Goal: Register for event/course

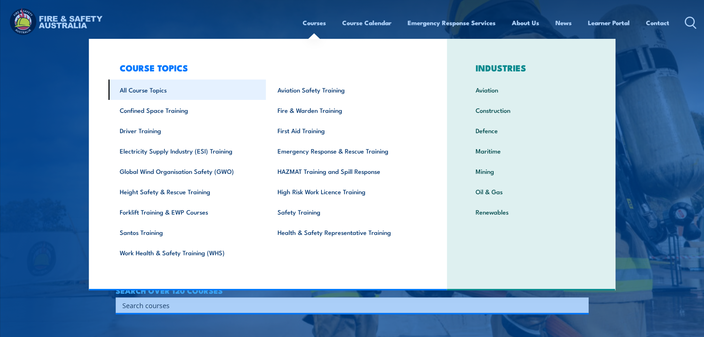
click at [158, 91] on link "All Course Topics" at bounding box center [187, 89] width 158 height 20
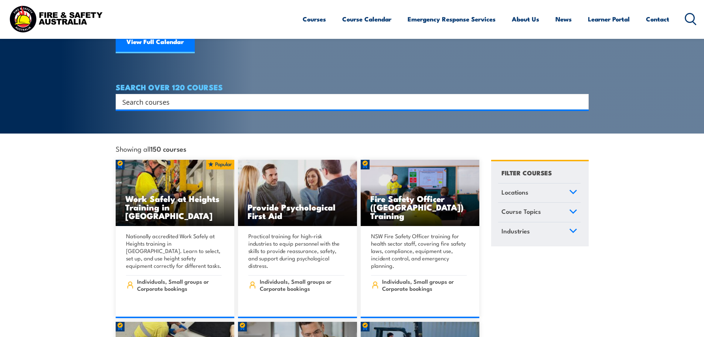
scroll to position [111, 0]
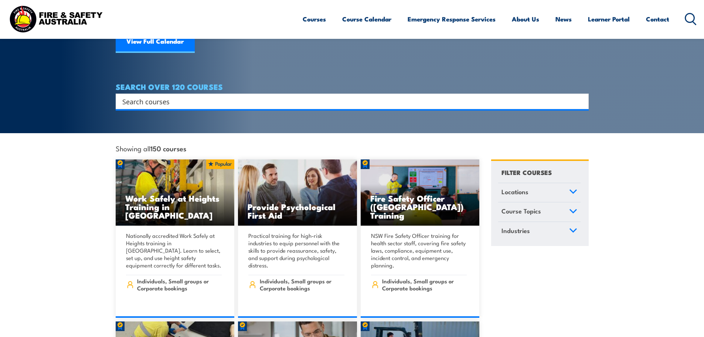
click at [570, 189] on icon at bounding box center [573, 191] width 8 height 5
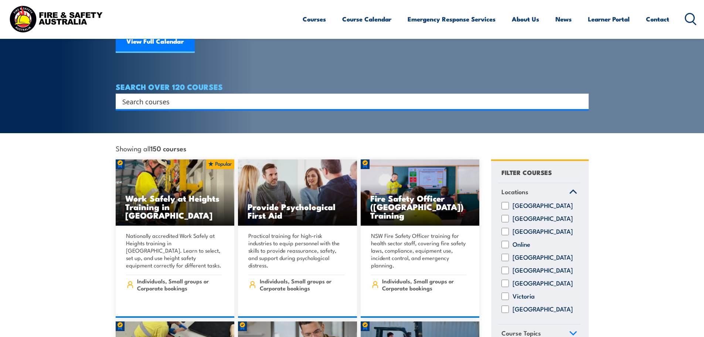
drag, startPoint x: 508, startPoint y: 291, endPoint x: 576, endPoint y: 294, distance: 68.1
click at [509, 292] on input "Victoria" at bounding box center [505, 295] width 7 height 7
checkbox input "true"
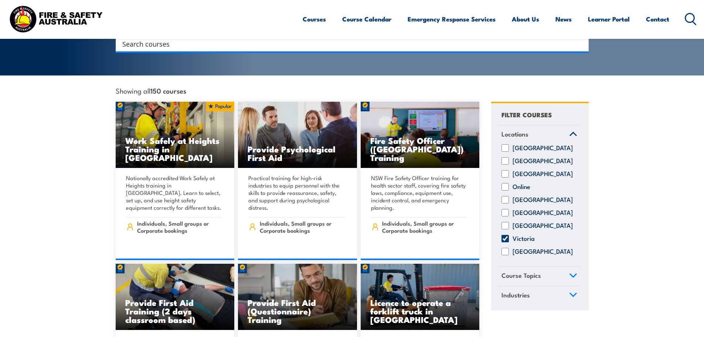
scroll to position [222, 0]
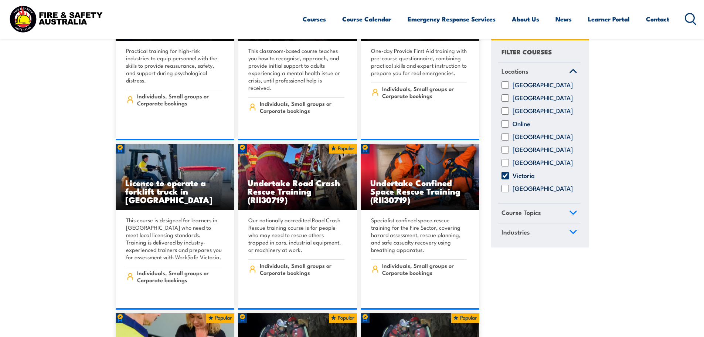
scroll to position [74, 0]
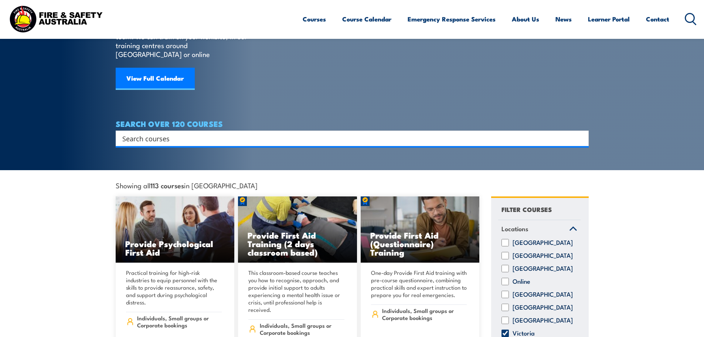
click at [214, 133] on input "Search input" at bounding box center [347, 138] width 450 height 11
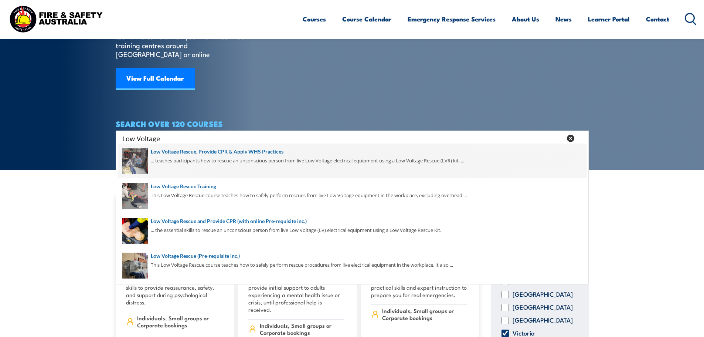
type input "Low Voltage"
click at [203, 150] on span at bounding box center [352, 160] width 469 height 35
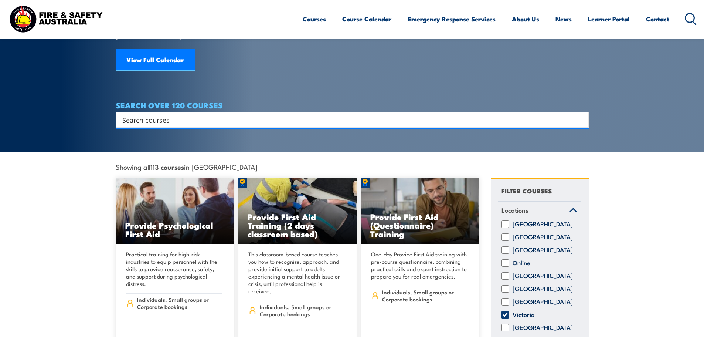
scroll to position [37, 0]
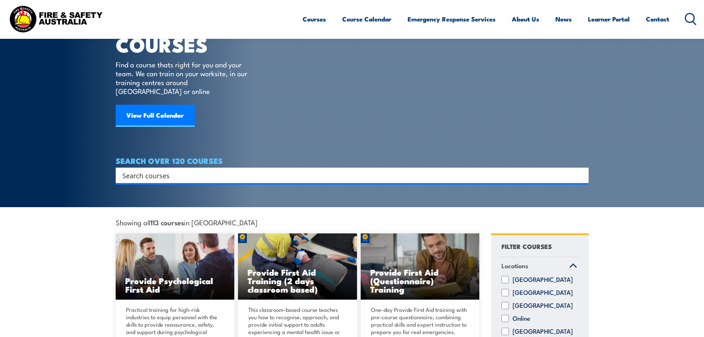
click at [182, 170] on input "Search input" at bounding box center [347, 175] width 450 height 11
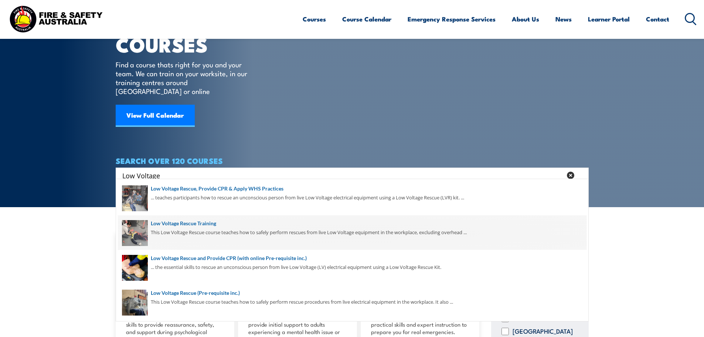
type input "Low Voltage"
click at [180, 225] on span at bounding box center [352, 232] width 469 height 35
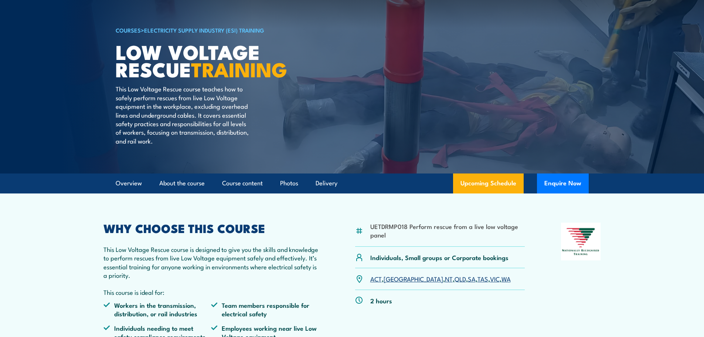
scroll to position [74, 0]
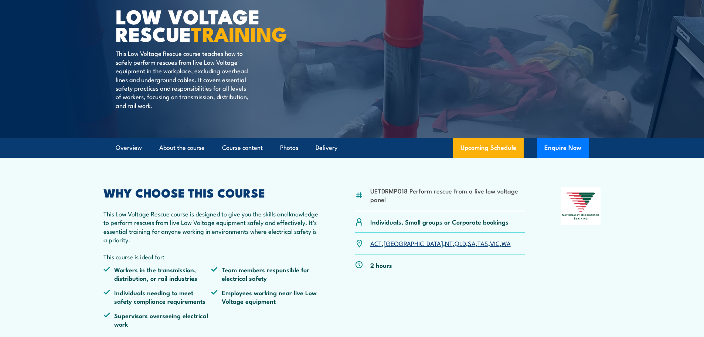
click at [490, 245] on link "VIC" at bounding box center [495, 242] width 10 height 9
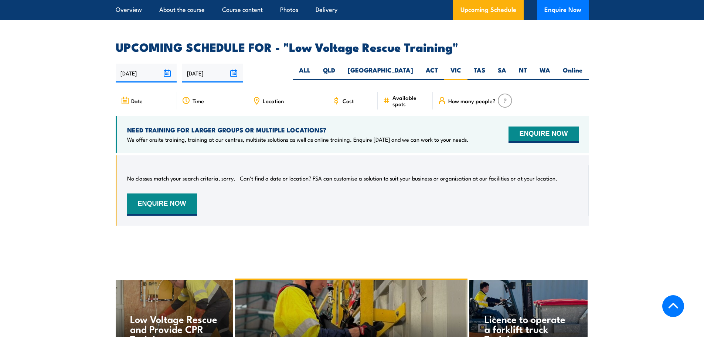
scroll to position [1171, 0]
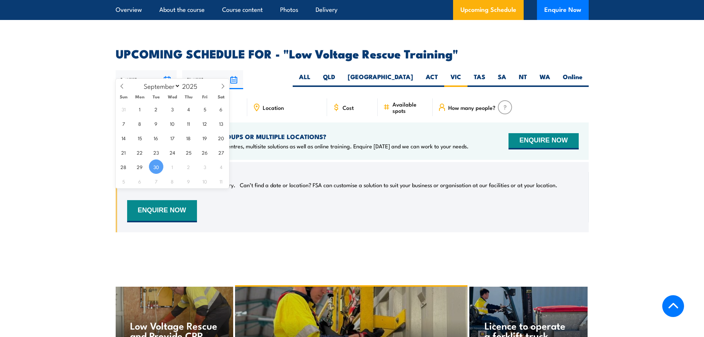
click at [169, 70] on input "[DATE]" at bounding box center [146, 79] width 61 height 19
click at [222, 86] on icon at bounding box center [222, 86] width 5 height 5
select select "9"
click at [175, 111] on span "1" at bounding box center [172, 109] width 14 height 14
type input "01/10/2025"
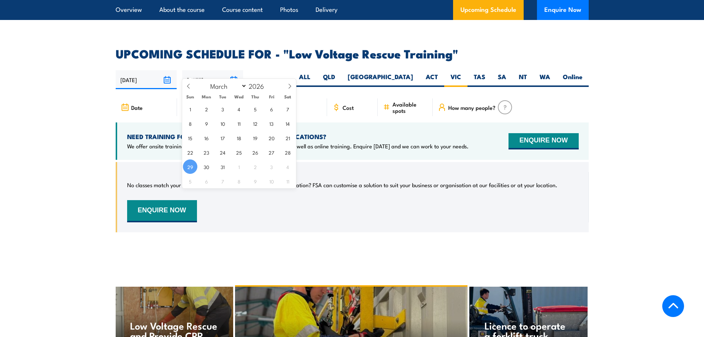
click at [234, 70] on input "29/03/2026" at bounding box center [212, 79] width 61 height 19
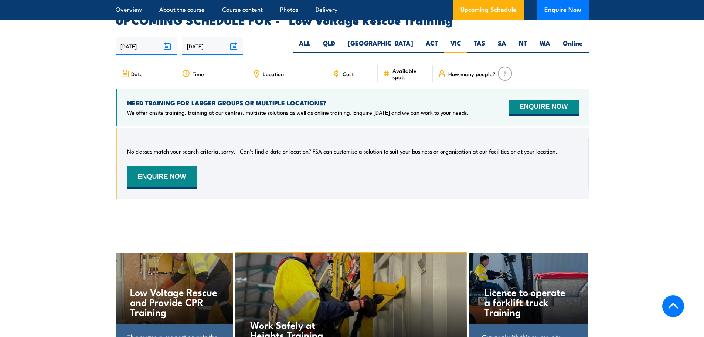
scroll to position [1208, 0]
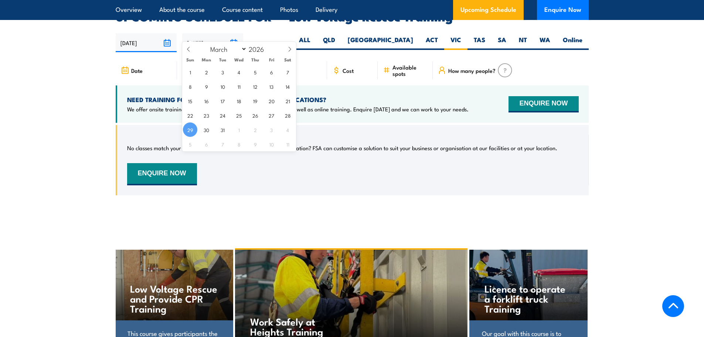
click at [235, 33] on input "[DATE]" at bounding box center [212, 42] width 61 height 19
click at [186, 51] on icon at bounding box center [188, 49] width 5 height 5
select select "0"
click at [186, 51] on icon at bounding box center [188, 49] width 5 height 5
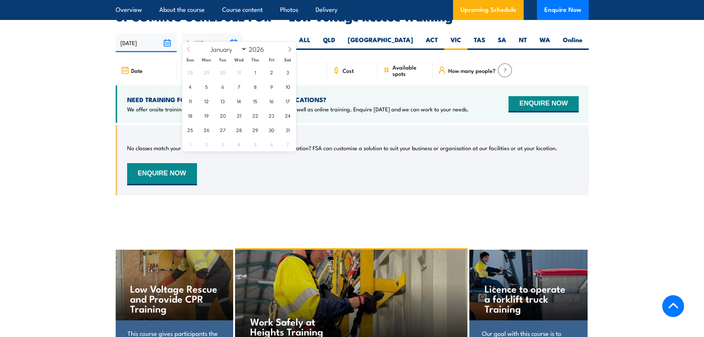
type input "2025"
click at [186, 51] on icon at bounding box center [188, 49] width 5 height 5
click at [242, 51] on select "January February March April May June July August September October November De…" at bounding box center [227, 49] width 40 height 10
select select "11"
click at [207, 44] on select "January February March April May June July August September October November De…" at bounding box center [227, 49] width 40 height 10
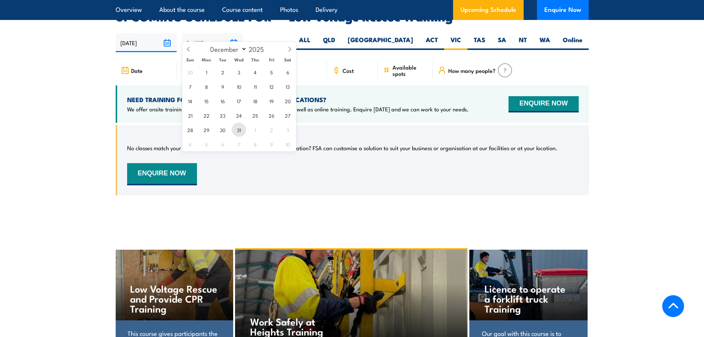
click at [234, 130] on span "31" at bounding box center [239, 129] width 14 height 14
type input "[DATE]"
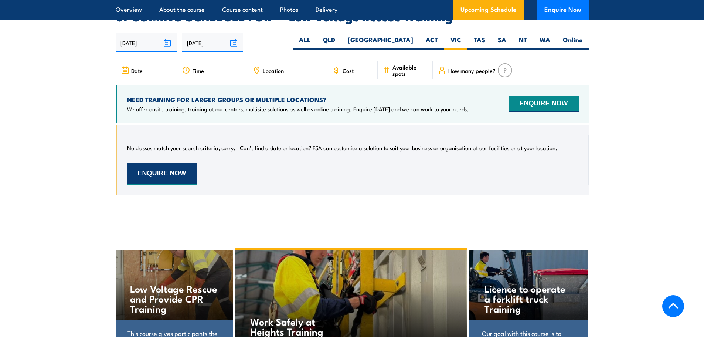
click at [173, 163] on button "ENQUIRE NOW" at bounding box center [162, 174] width 70 height 22
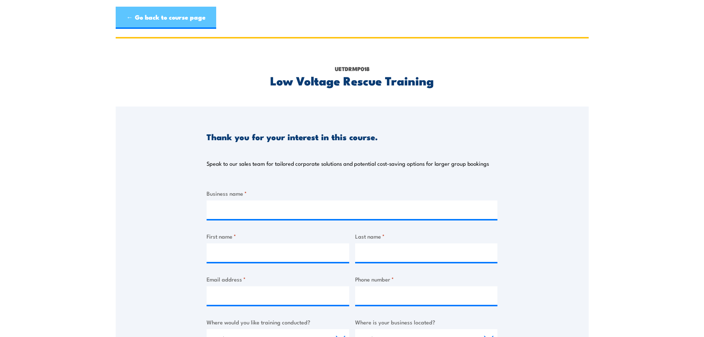
click at [125, 15] on link "← Go back to course page" at bounding box center [166, 18] width 101 height 22
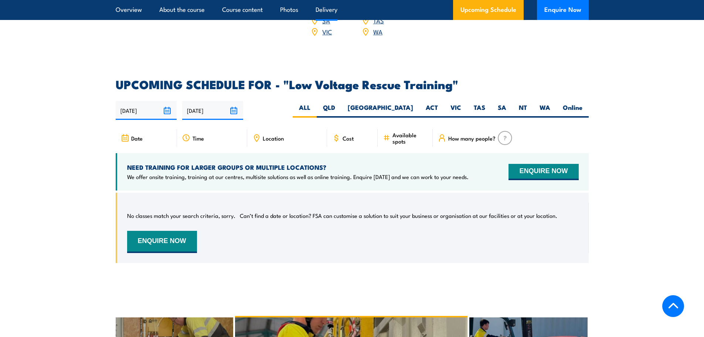
scroll to position [1060, 0]
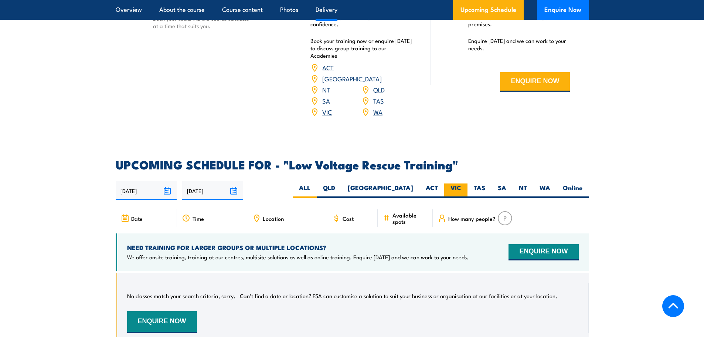
click at [454, 183] on label "VIC" at bounding box center [455, 190] width 23 height 14
click at [461, 183] on input "VIC" at bounding box center [463, 185] width 5 height 5
radio input "true"
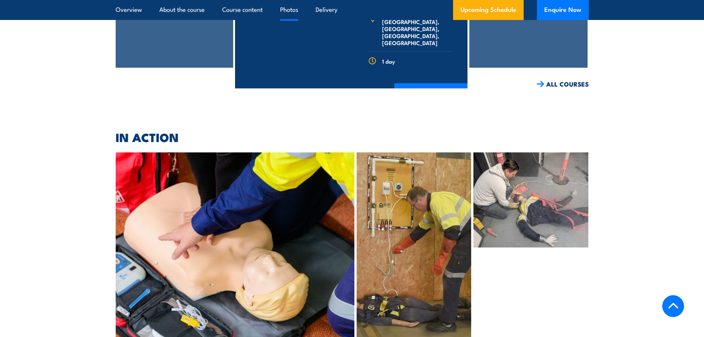
scroll to position [1651, 0]
